Goal: Find contact information: Find contact information

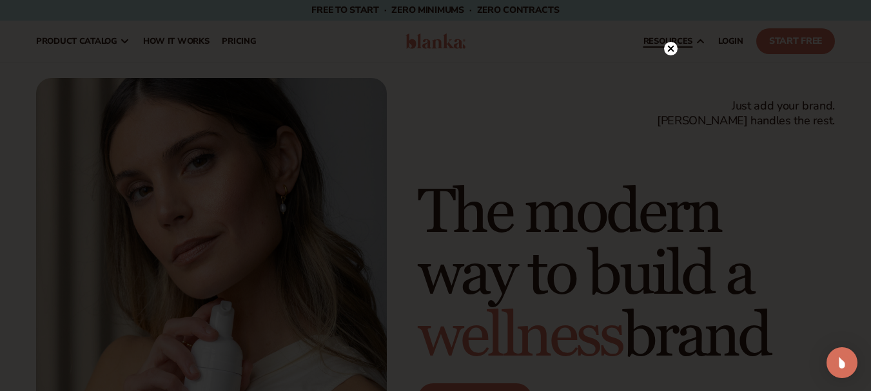
click at [670, 50] on icon at bounding box center [671, 49] width 14 height 14
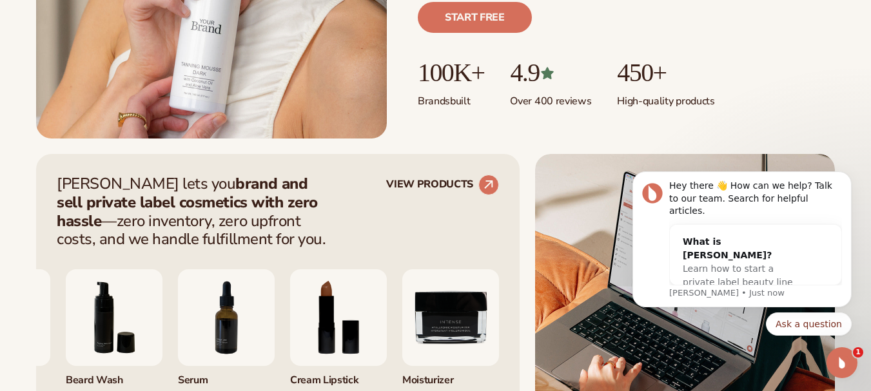
scroll to position [451, 0]
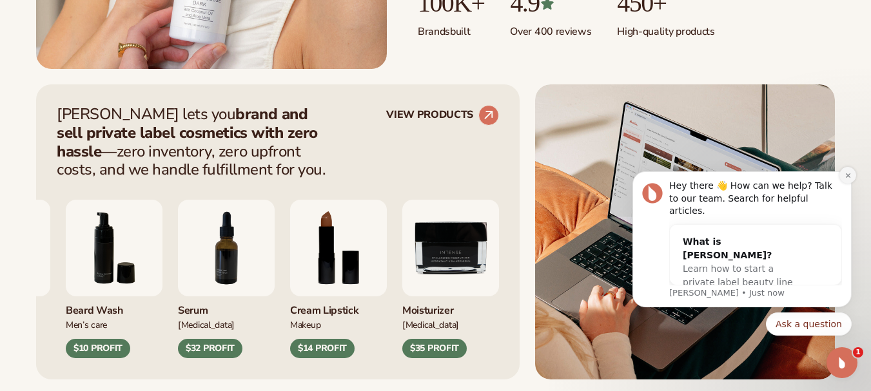
click at [846, 177] on icon "Dismiss notification" at bounding box center [847, 175] width 5 height 5
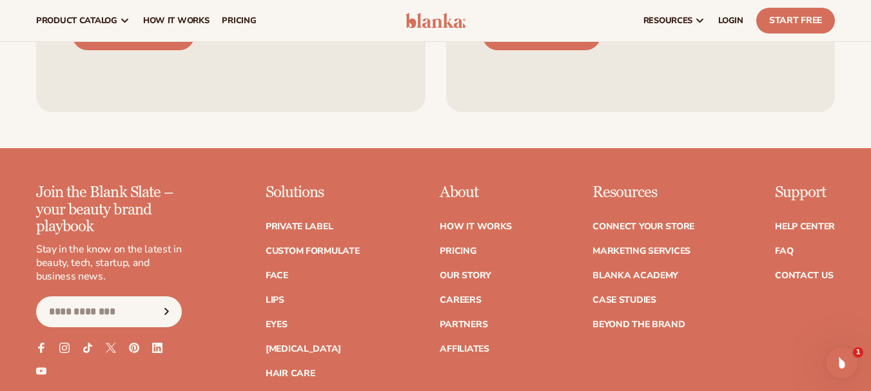
scroll to position [5186, 0]
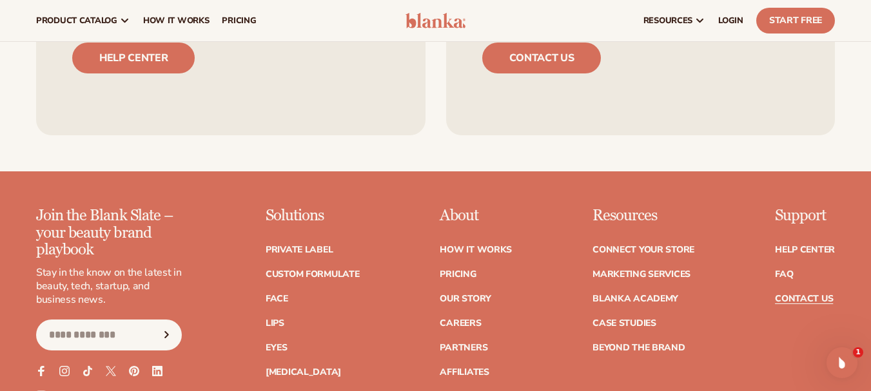
click at [801, 295] on link "Contact Us" at bounding box center [804, 299] width 58 height 9
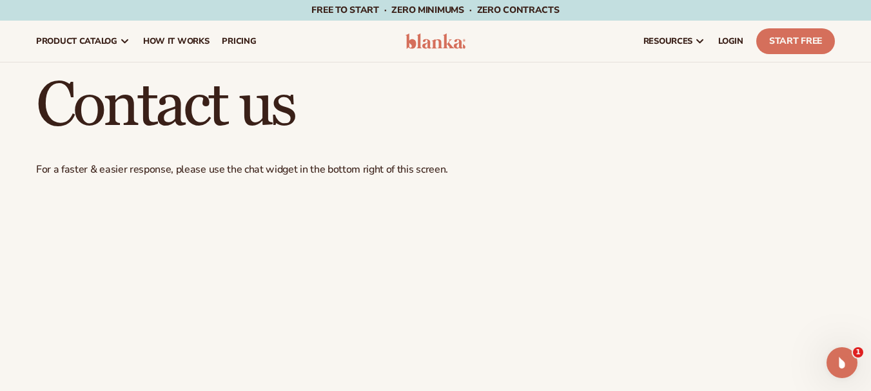
click at [421, 86] on h1 "Contact us" at bounding box center [435, 106] width 799 height 62
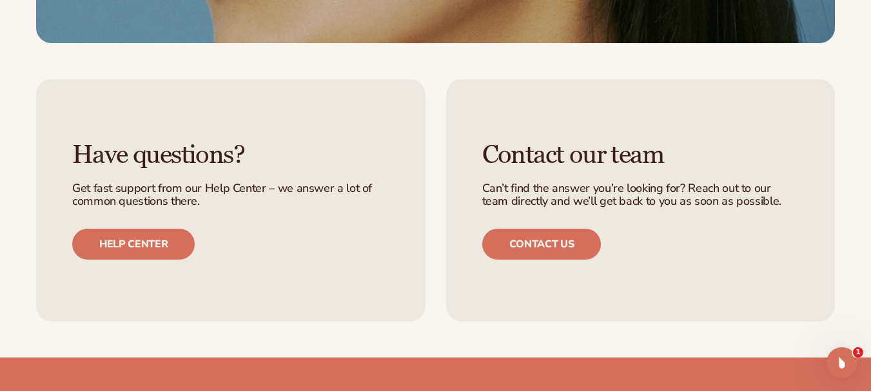
scroll to position [1483, 0]
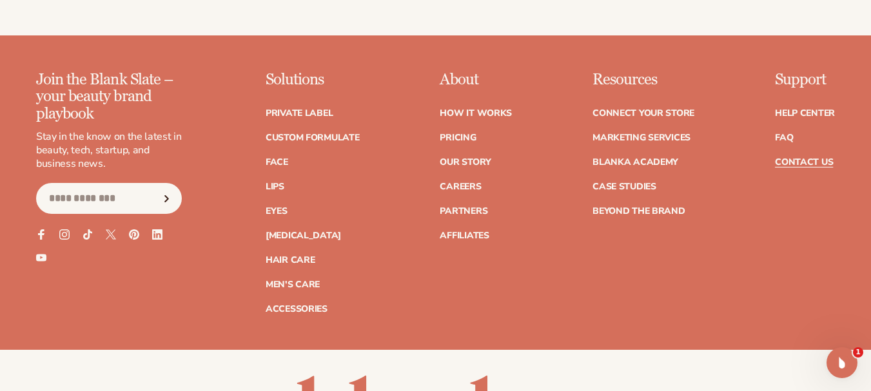
click at [0, 0] on div at bounding box center [0, 0] width 0 height 0
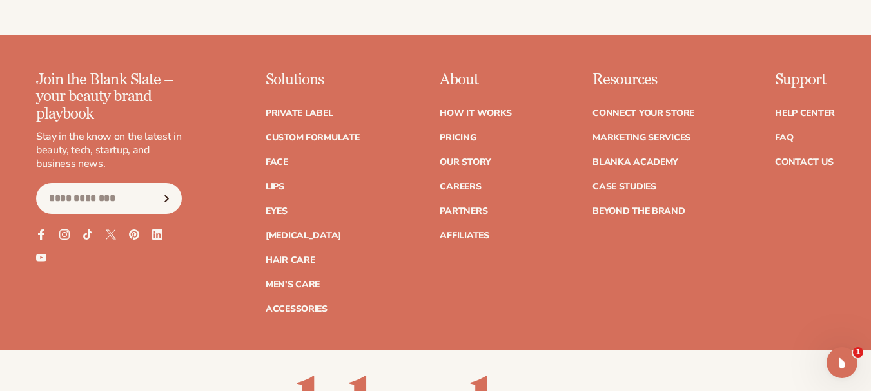
click at [0, 0] on div at bounding box center [0, 0] width 0 height 0
